Goal: Navigation & Orientation: Find specific page/section

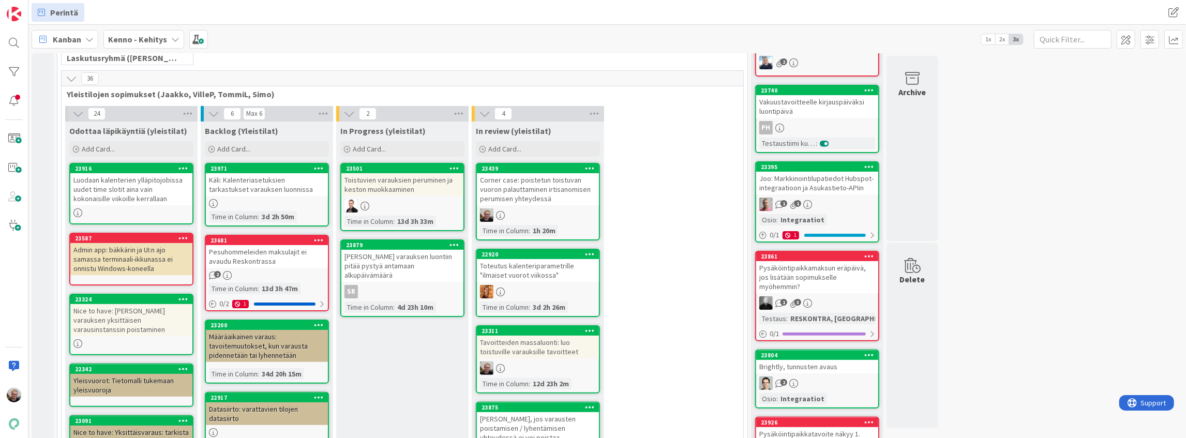
scroll to position [235, 0]
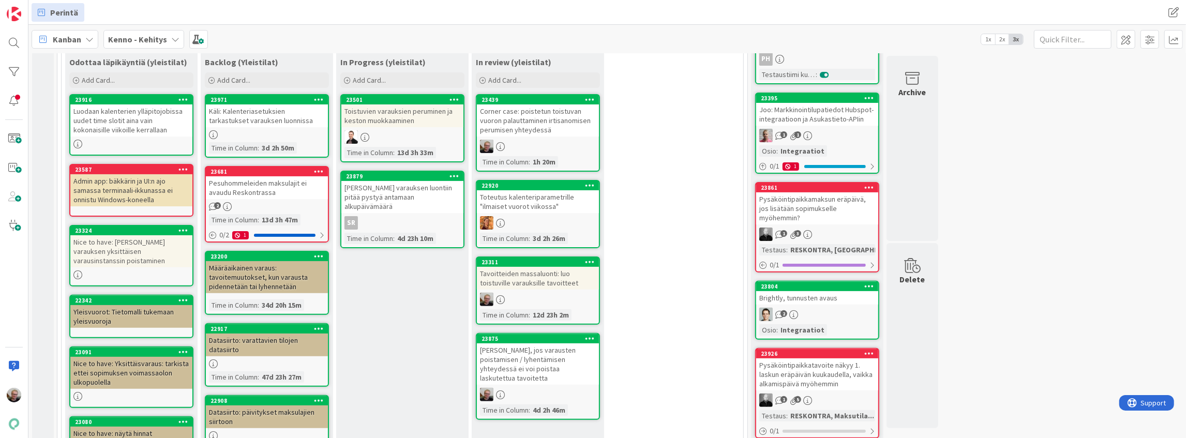
click at [262, 122] on div "Käli: Kalenteriasetuksien tarkastukset varauksen luonnissa" at bounding box center [267, 115] width 122 height 23
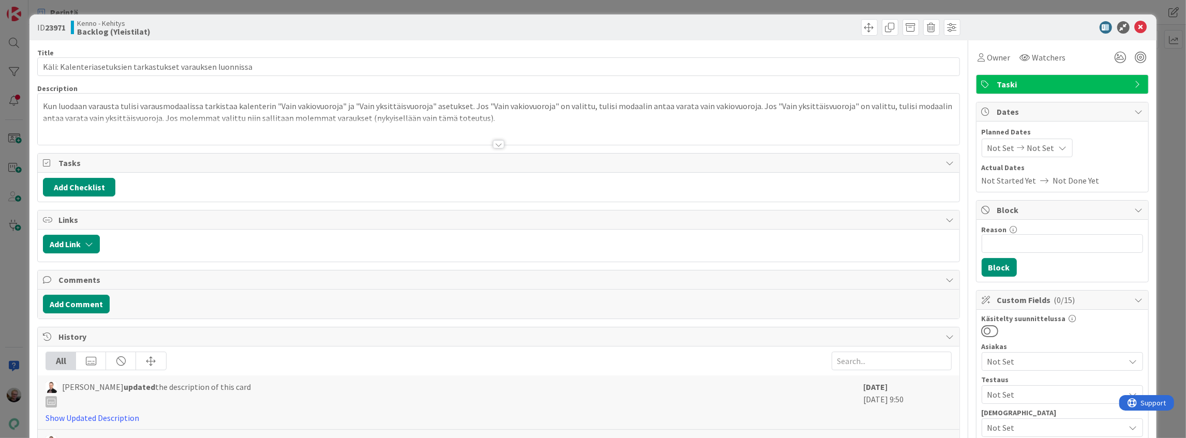
click at [273, 114] on p "Kun luodaan varausta tulisi varausmodaalissa tarkistaa kalenterin "Vain vakiovu…" at bounding box center [498, 111] width 911 height 23
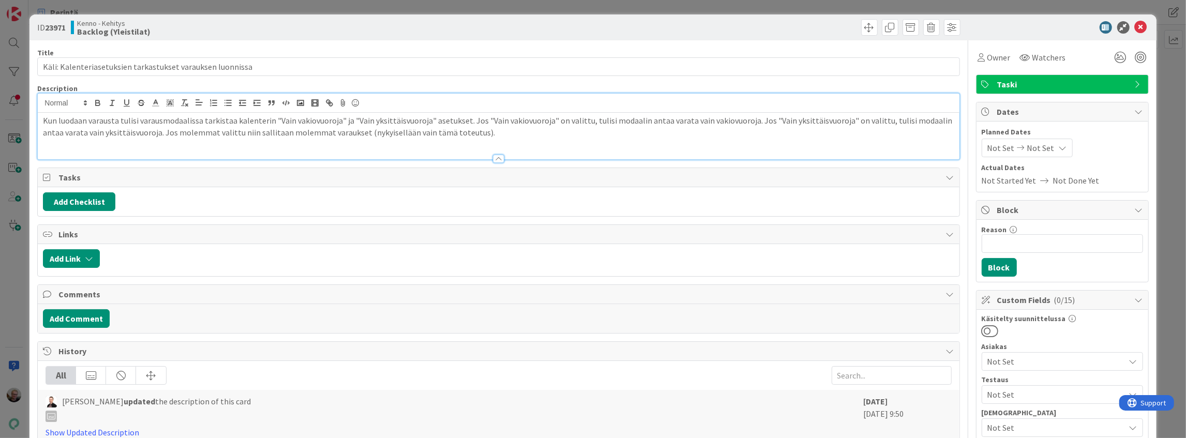
click at [336, 131] on p "Kun luodaan varausta tulisi varausmodaalissa tarkistaa kalenterin "Vain vakiovu…" at bounding box center [498, 126] width 911 height 23
click at [1135, 25] on icon at bounding box center [1141, 27] width 12 height 12
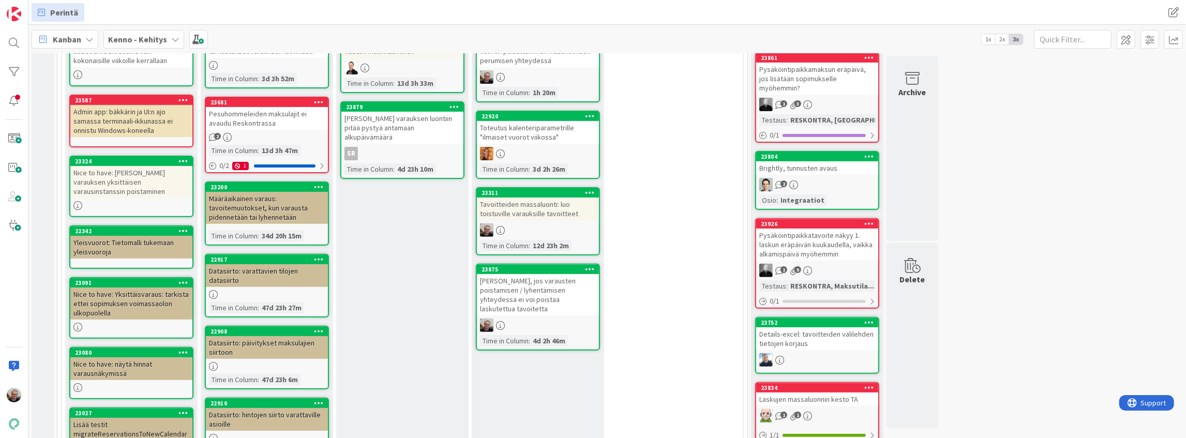
scroll to position [269, 0]
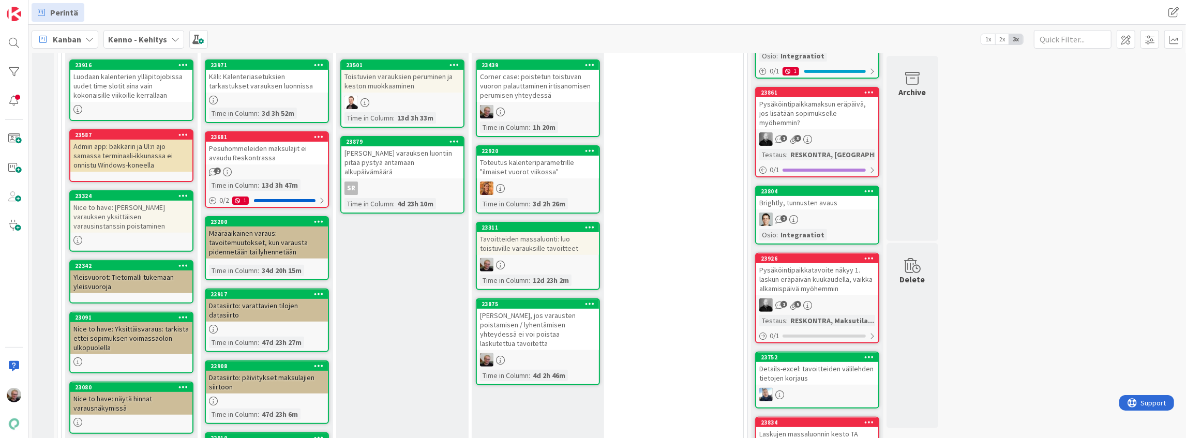
click at [246, 247] on div "Määräaikainen varaus: tavoitemuutokset, kun varausta pidennetään tai lyhennetään" at bounding box center [267, 243] width 122 height 32
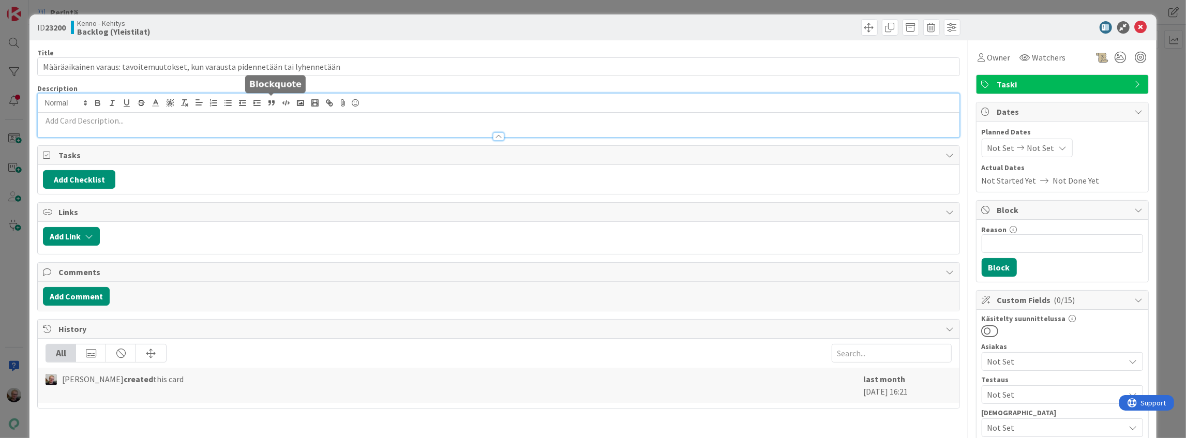
click at [269, 107] on div at bounding box center [498, 115] width 921 height 43
click at [1137, 25] on icon at bounding box center [1141, 27] width 12 height 12
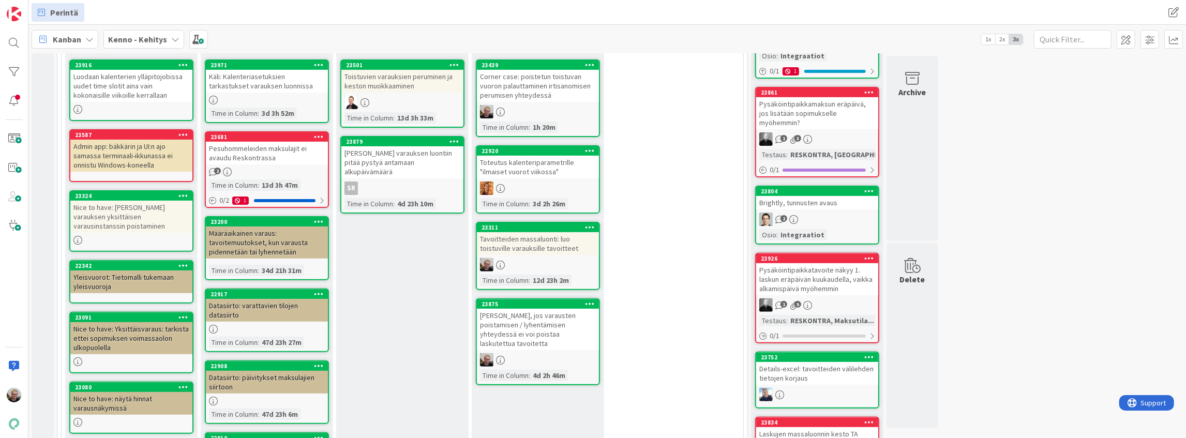
scroll to position [201, 0]
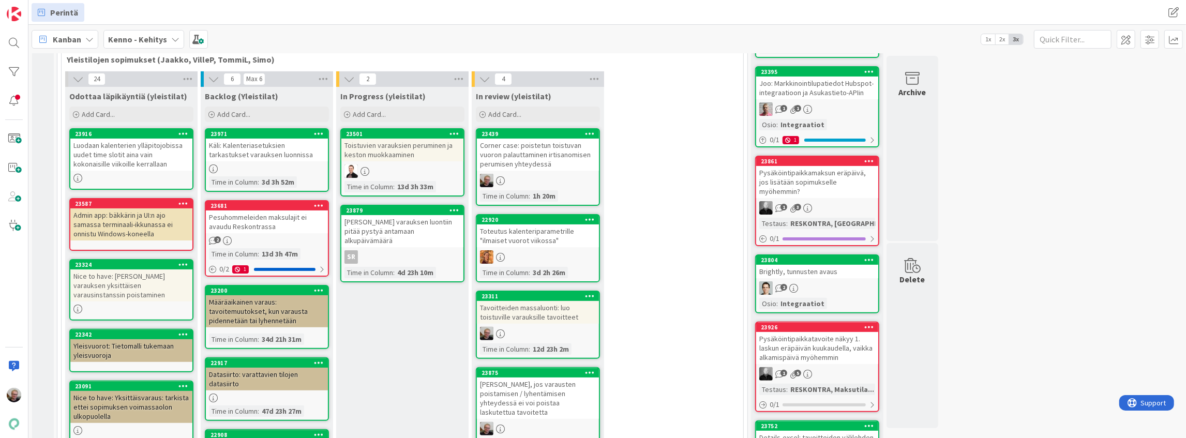
click at [251, 319] on div "Määräaikainen varaus: tavoitemuutokset, kun varausta pidennetään tai lyhennetään" at bounding box center [267, 311] width 122 height 32
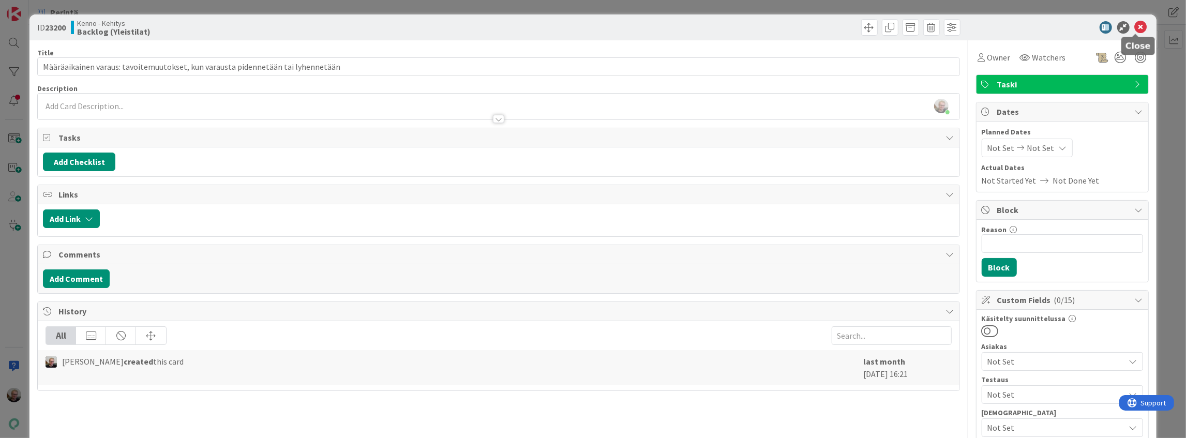
click at [1135, 26] on icon at bounding box center [1141, 27] width 12 height 12
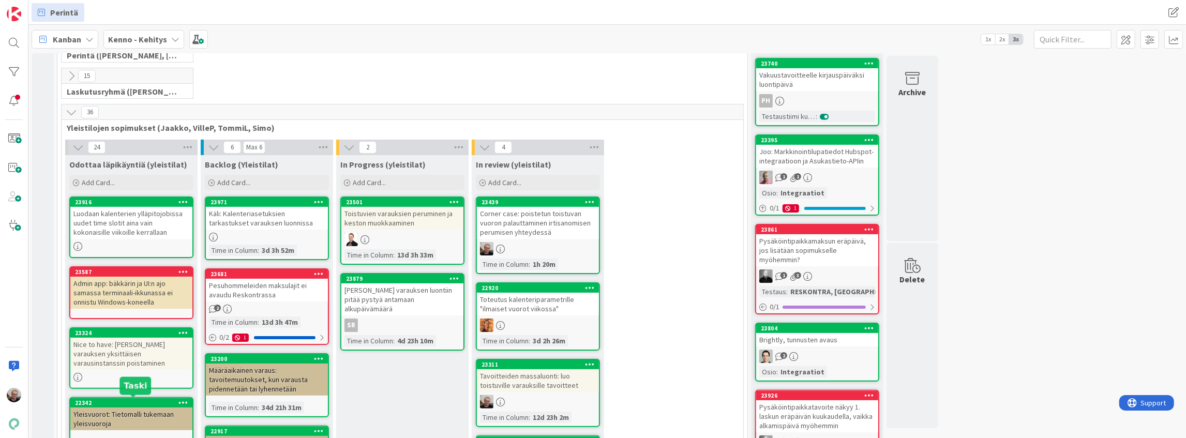
scroll to position [131, 0]
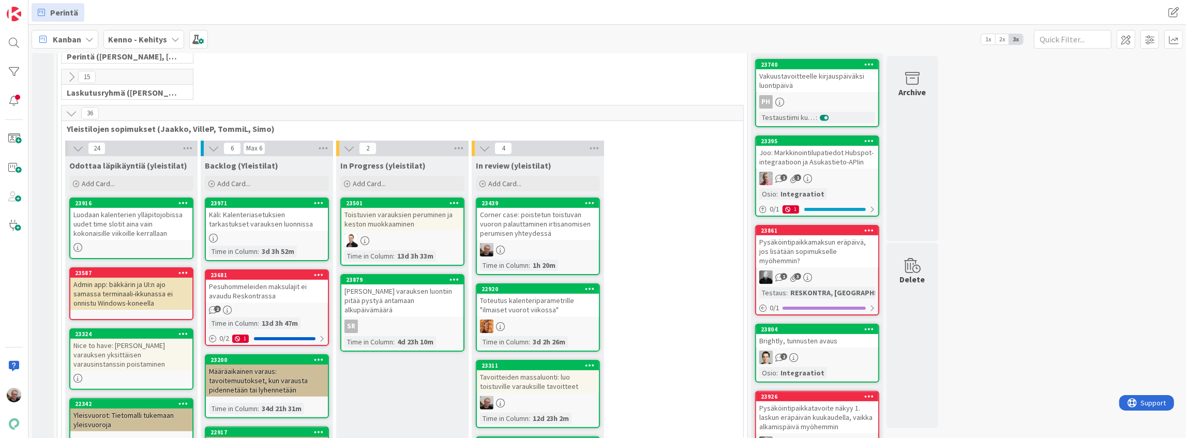
click at [140, 227] on div "Luodaan kalenterien ylläpitojobissa uudet time slotit aina vain kokonaisille vi…" at bounding box center [131, 224] width 122 height 32
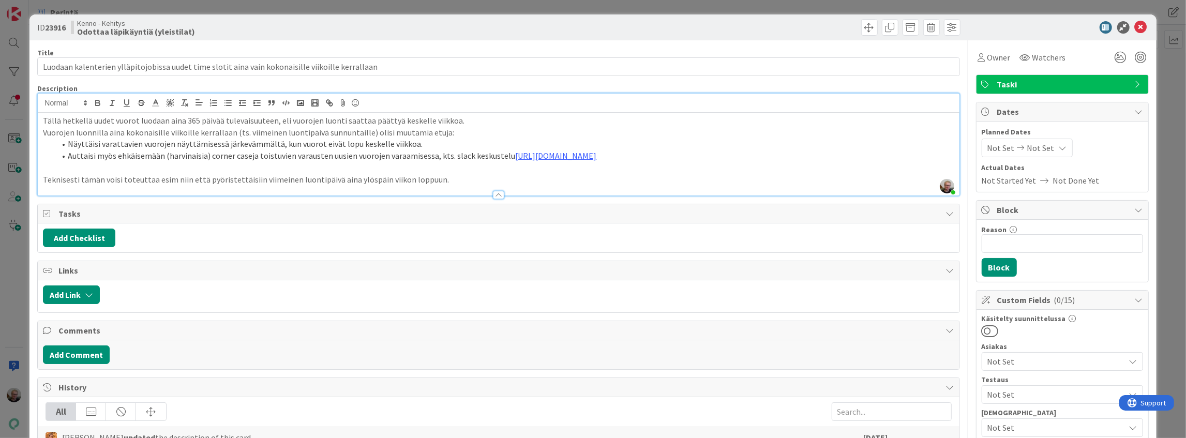
click at [339, 110] on div "[PERSON_NAME] just joined Tällä hetkellä uudet vuorot luodaan aina 365 päivää t…" at bounding box center [498, 145] width 921 height 102
drag, startPoint x: 1136, startPoint y: 25, endPoint x: 1123, endPoint y: 32, distance: 14.1
click at [1135, 25] on icon at bounding box center [1141, 27] width 12 height 12
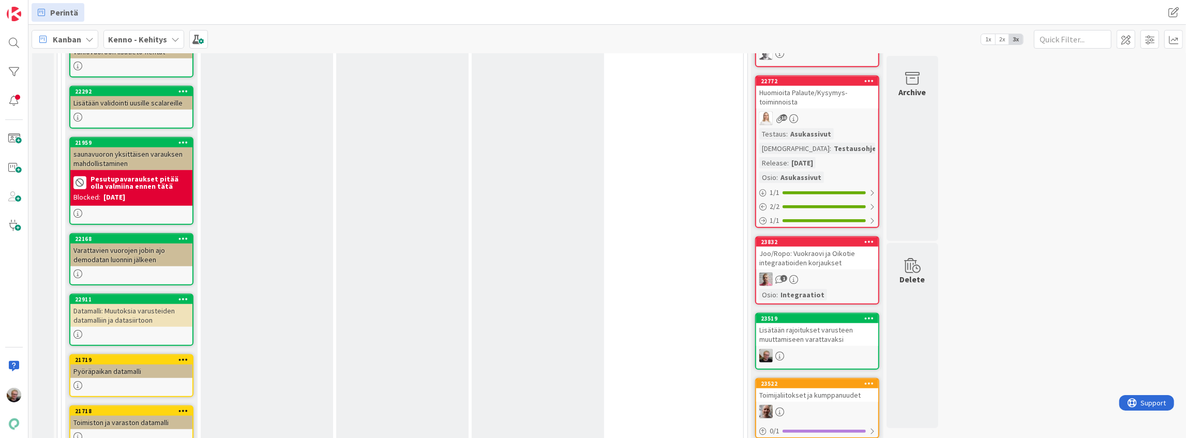
scroll to position [890, 0]
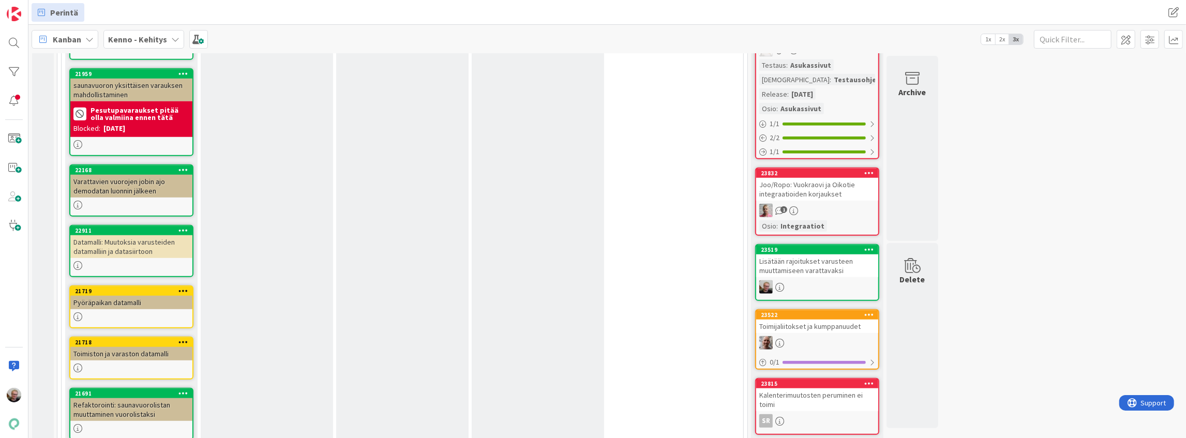
click at [154, 244] on div "Datamalli: Muutoksia varusteiden datamalliin ja datasiirtoon" at bounding box center [131, 246] width 122 height 23
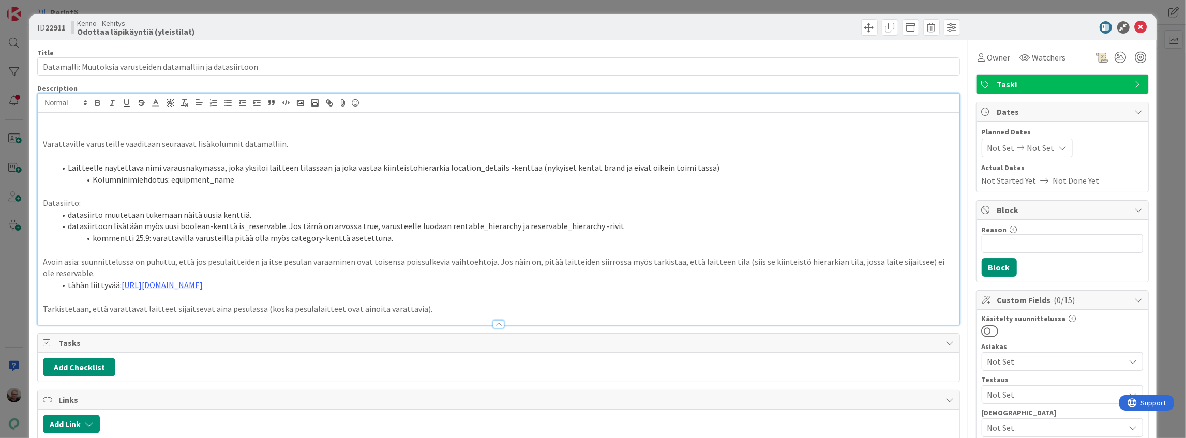
click at [249, 112] on div "Varattaville varusteille vaaditaan seuraavat lisäkolumnit datamalliin. Laitteel…" at bounding box center [498, 209] width 921 height 231
click at [352, 198] on p "Datasiirto:" at bounding box center [498, 203] width 911 height 12
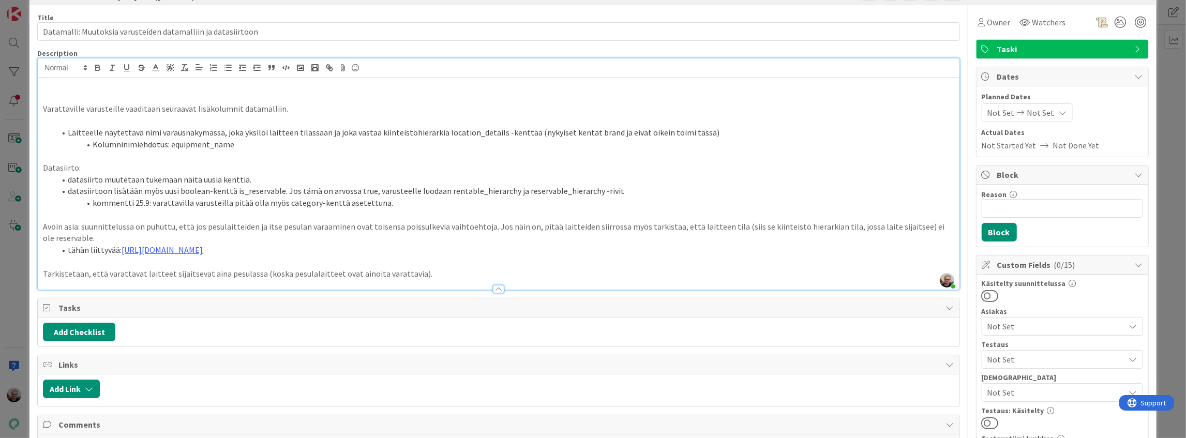
scroll to position [34, 0]
click at [248, 149] on li "Kolumninimiehdotus: equipment_name" at bounding box center [504, 146] width 898 height 12
click at [256, 131] on li "Laitteelle näytettävä nimi varausnäkymässä, joka yksilöi laitteen tilassaan ja …" at bounding box center [504, 134] width 898 height 12
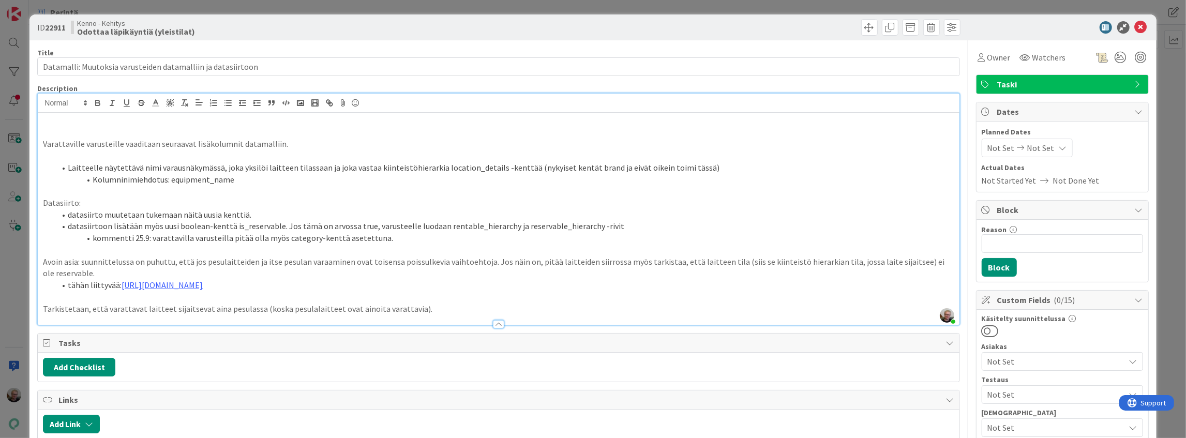
scroll to position [0, 0]
click at [1135, 28] on icon at bounding box center [1141, 27] width 12 height 12
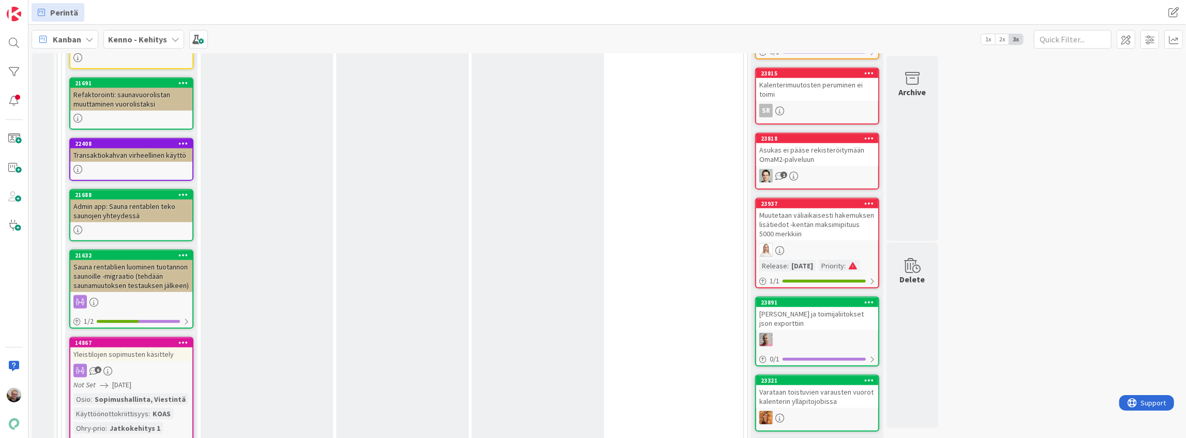
click at [174, 284] on div "Sauna rentablien luominen tuotannon saunoille -migraatio (tehdään saunamuutokse…" at bounding box center [131, 276] width 122 height 32
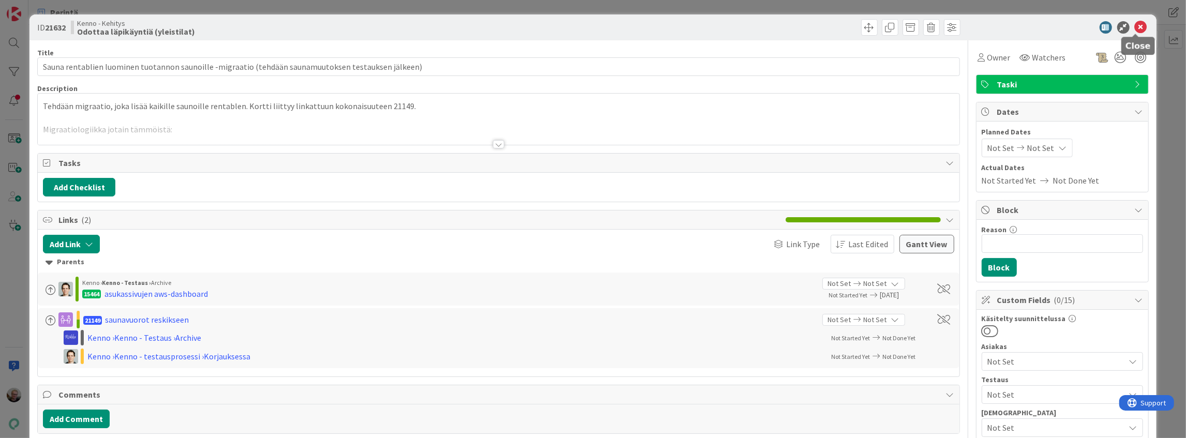
click at [1139, 28] on icon at bounding box center [1141, 27] width 12 height 12
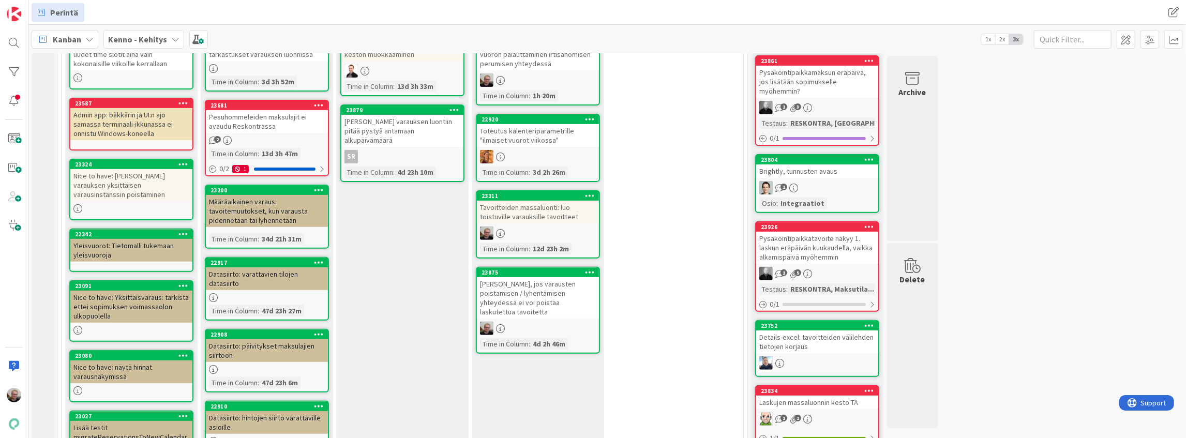
scroll to position [373, 0]
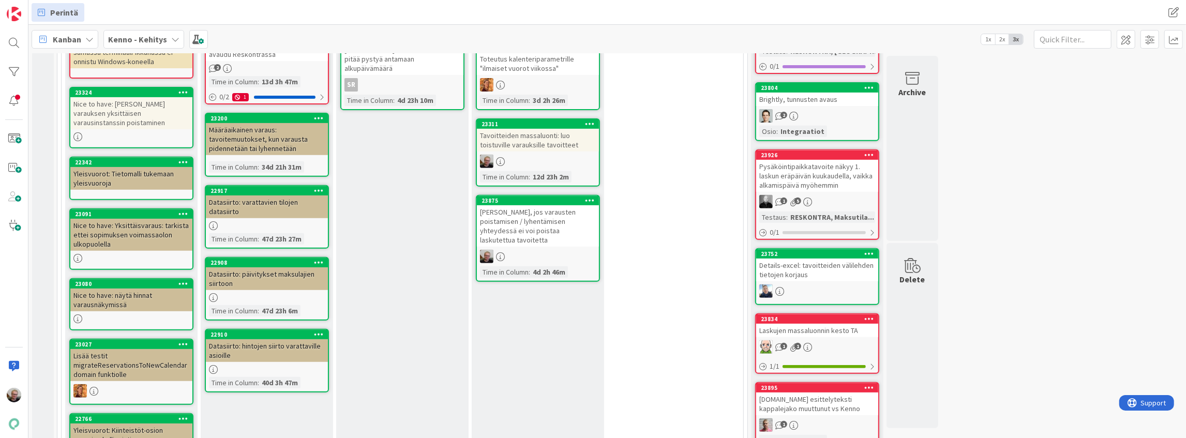
click at [261, 203] on div "Datasiirto: varattavien tilojen datasiirto" at bounding box center [267, 207] width 122 height 23
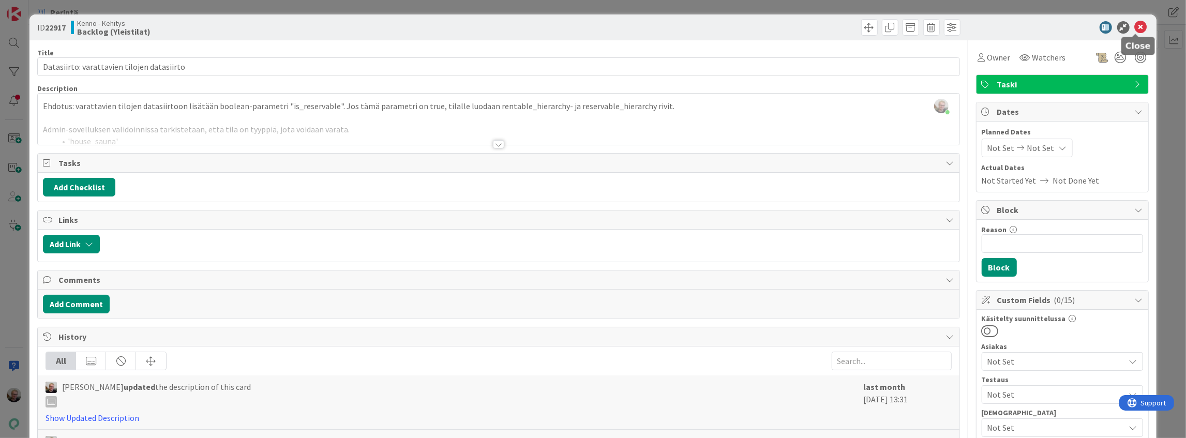
click at [1137, 28] on icon at bounding box center [1141, 27] width 12 height 12
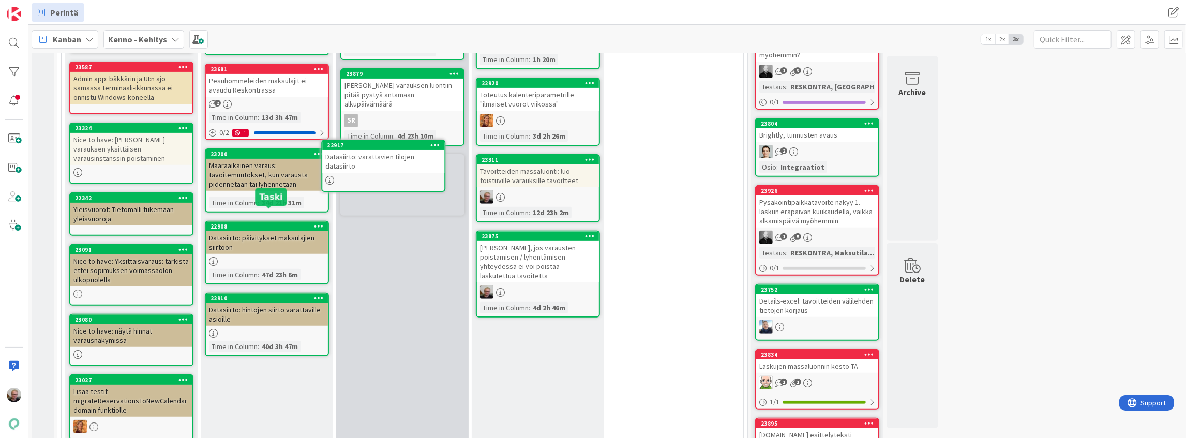
scroll to position [335, 0]
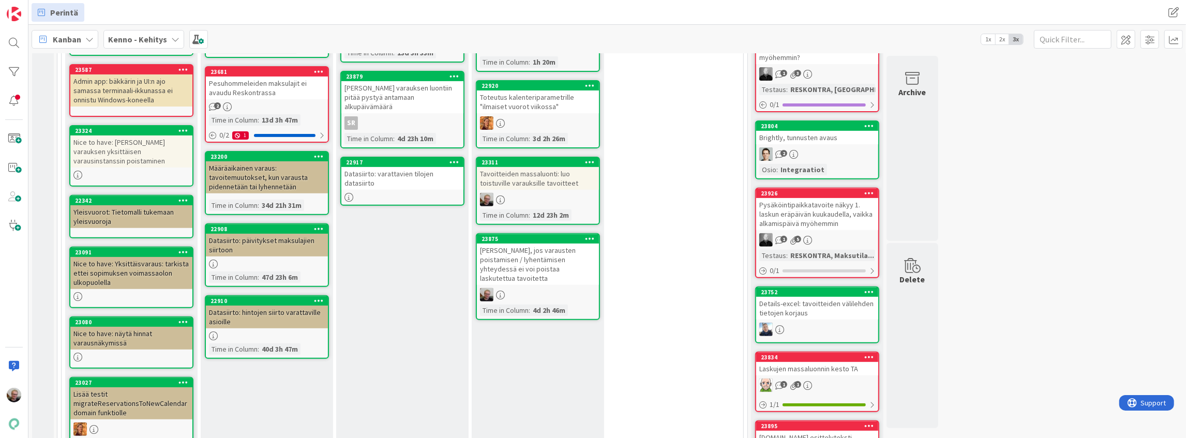
click at [450, 158] on icon at bounding box center [455, 161] width 10 height 7
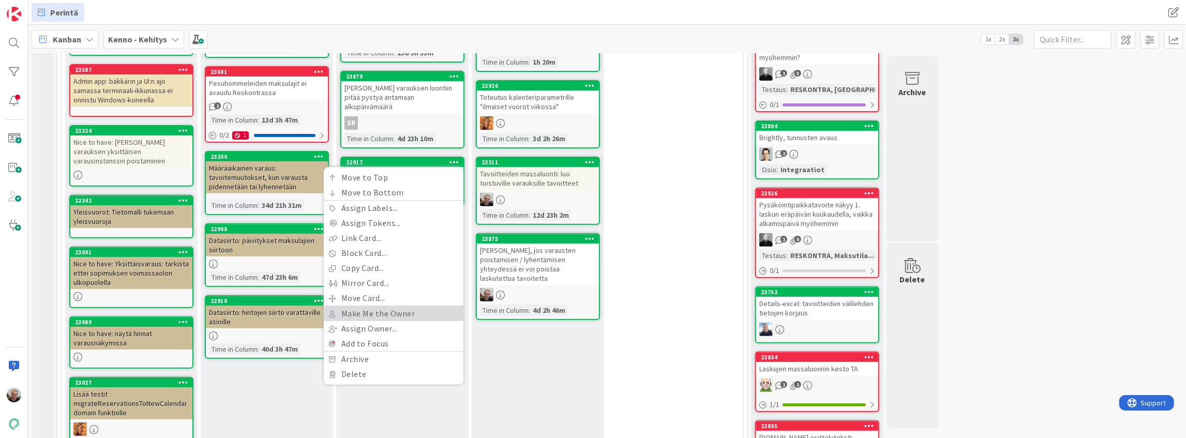
click at [382, 307] on link "Make Me the Owner" at bounding box center [394, 313] width 140 height 15
